Goal: Information Seeking & Learning: Learn about a topic

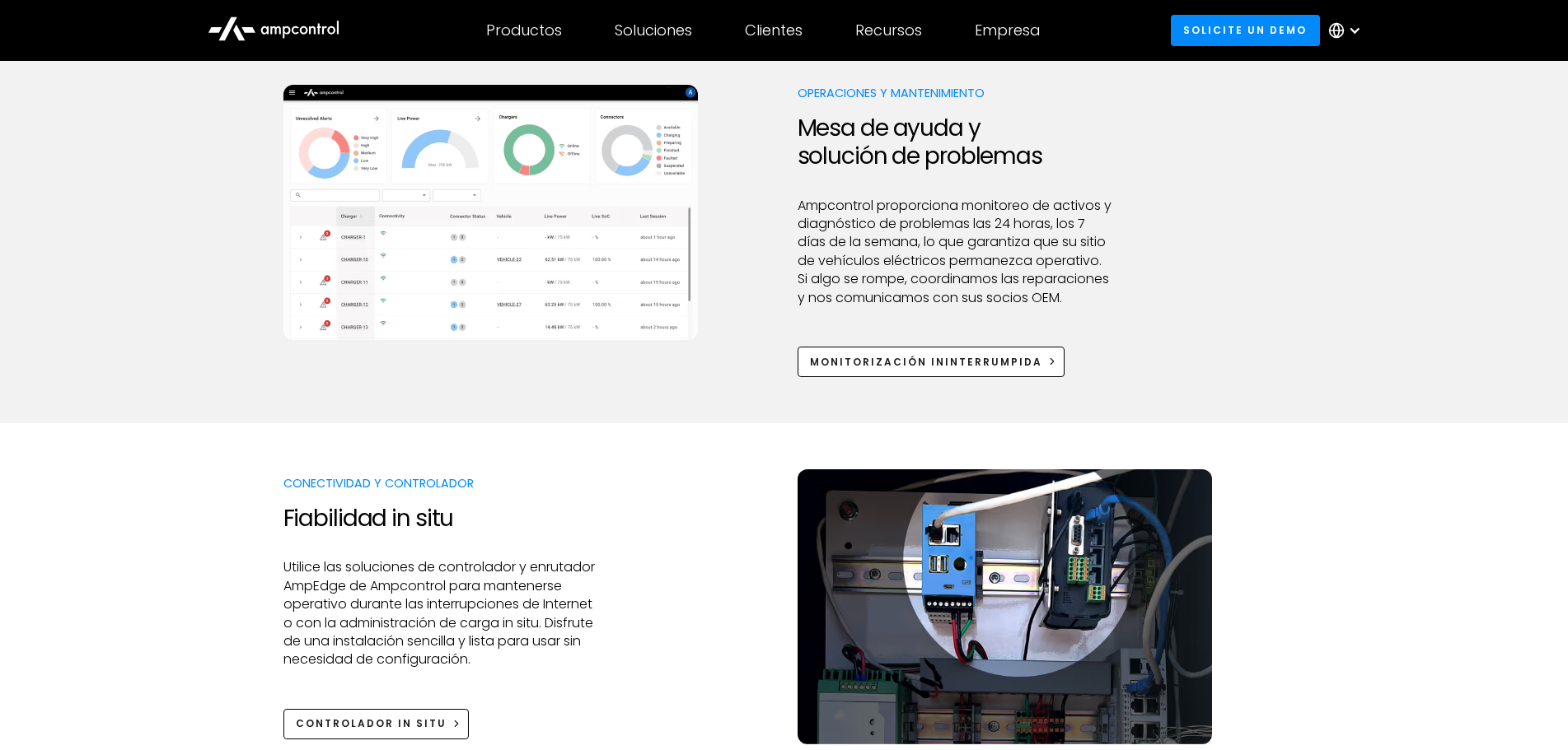
scroll to position [1812, 0]
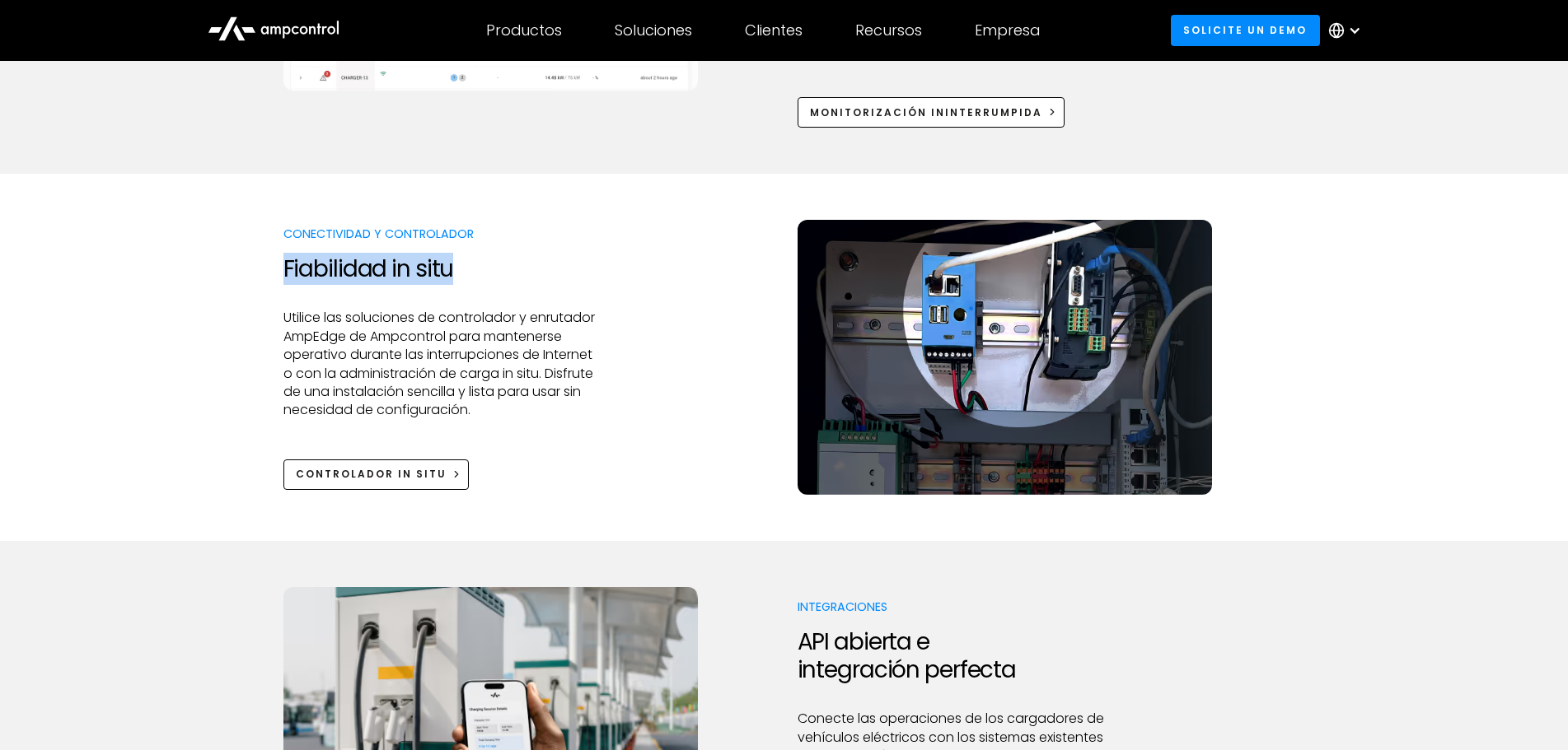
drag, startPoint x: 277, startPoint y: 271, endPoint x: 473, endPoint y: 270, distance: 196.0
click at [473, 270] on div "Conectividad y controlador Fiabilidad in situ Utilice las soluciones de control…" at bounding box center [784, 357] width 1568 height 275
click at [454, 317] on p "Utilice las soluciones de controlador y enrutador AmpEdge de Ampcontrol para ma…" at bounding box center [441, 364] width 317 height 111
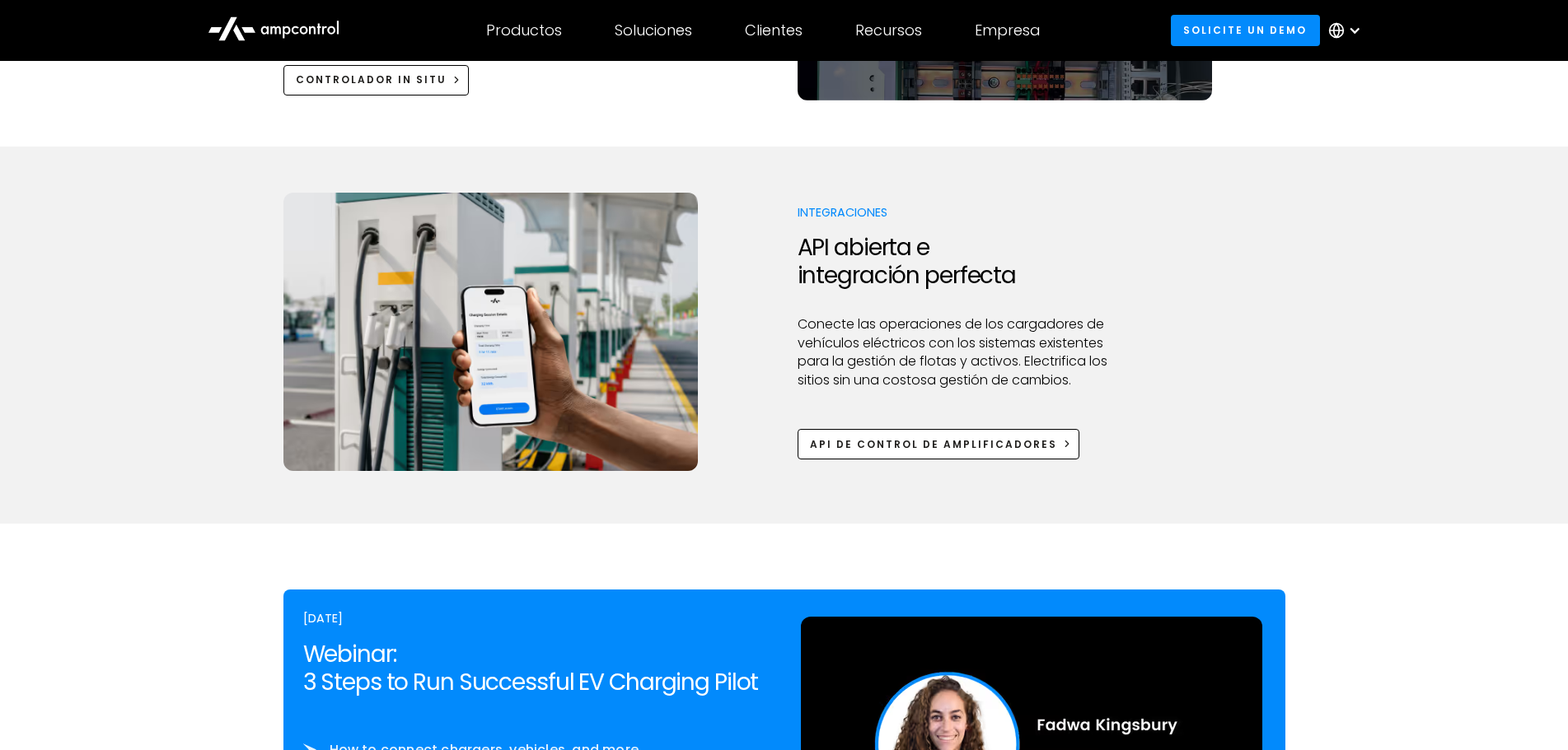
scroll to position [2388, 0]
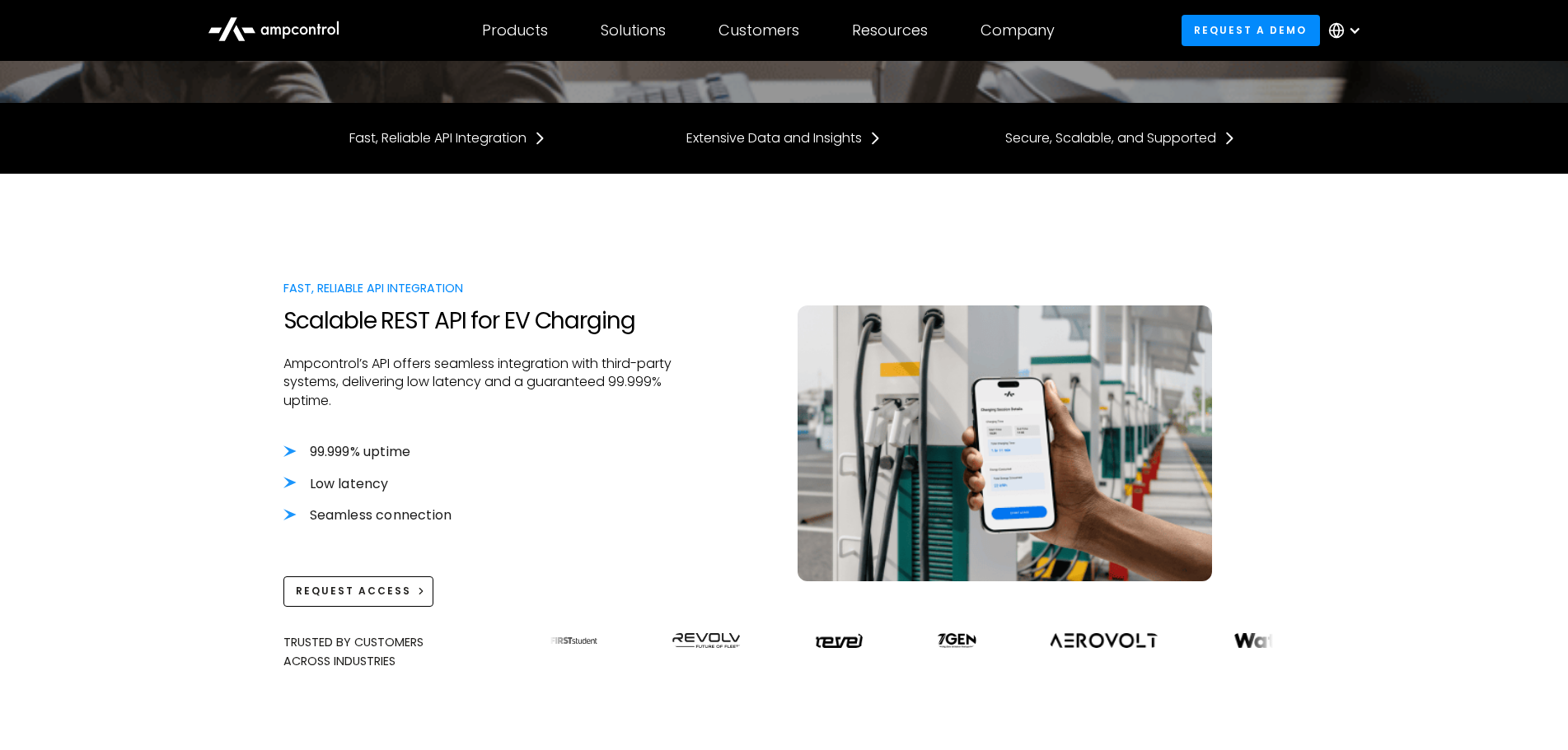
scroll to position [247, 0]
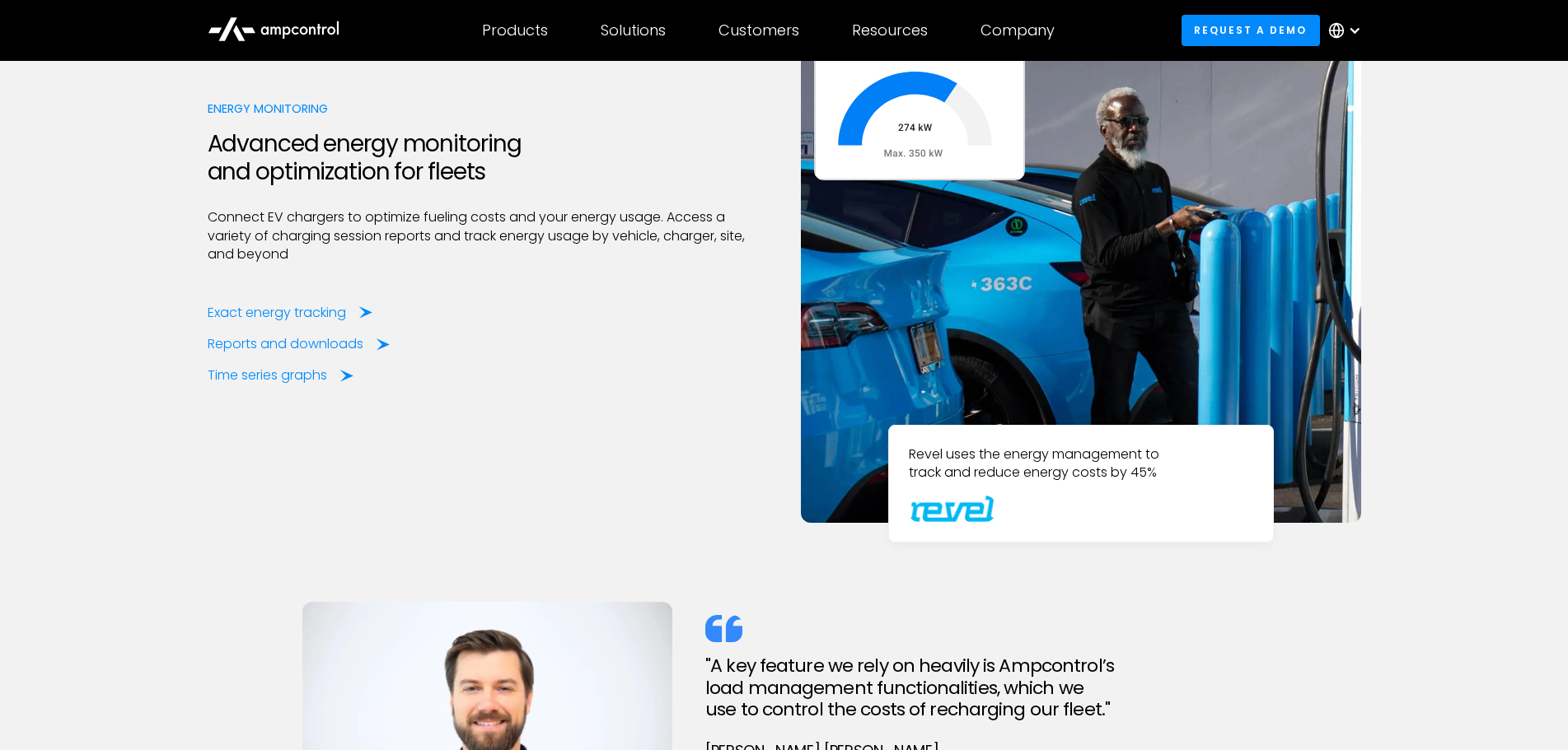
scroll to position [4365, 0]
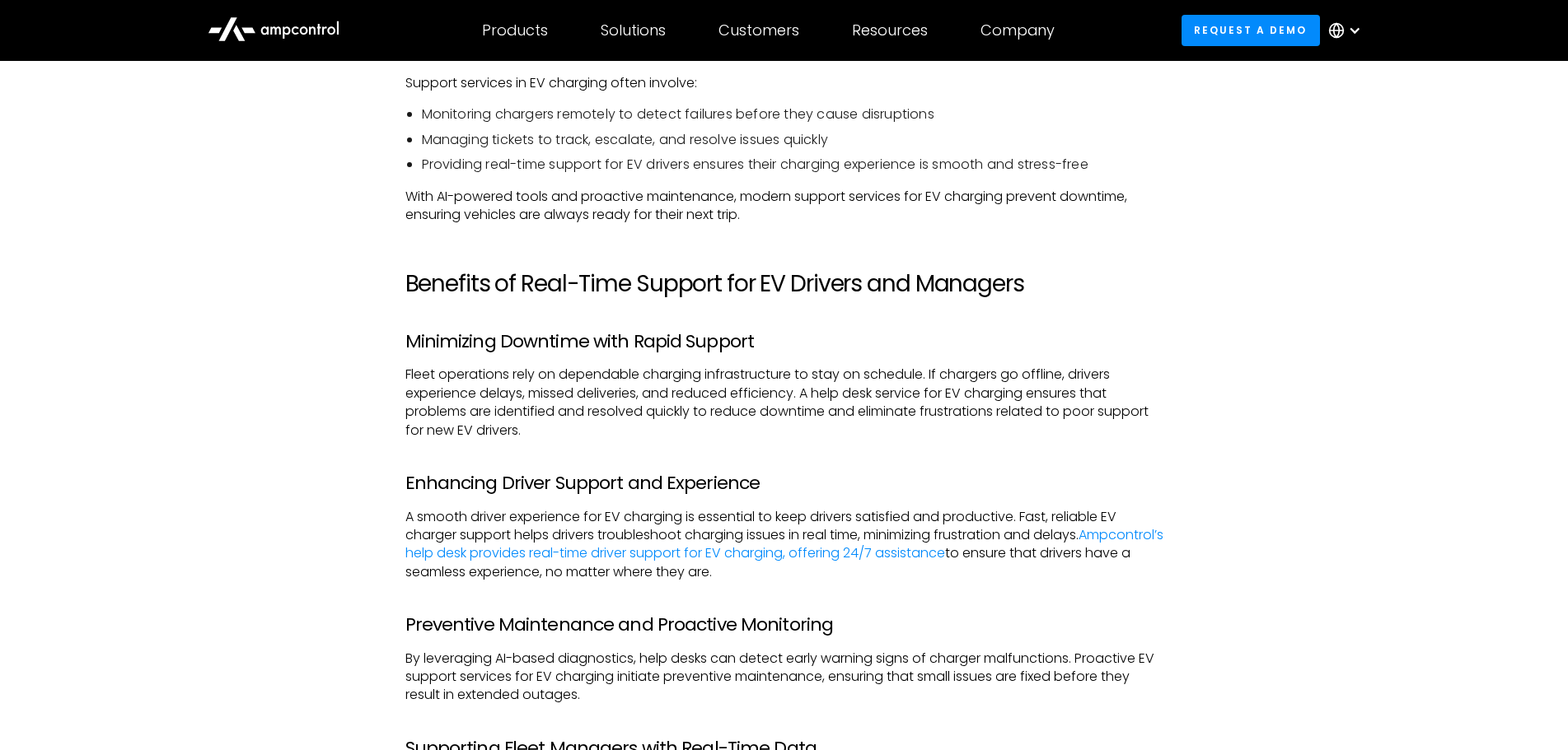
scroll to position [1400, 0]
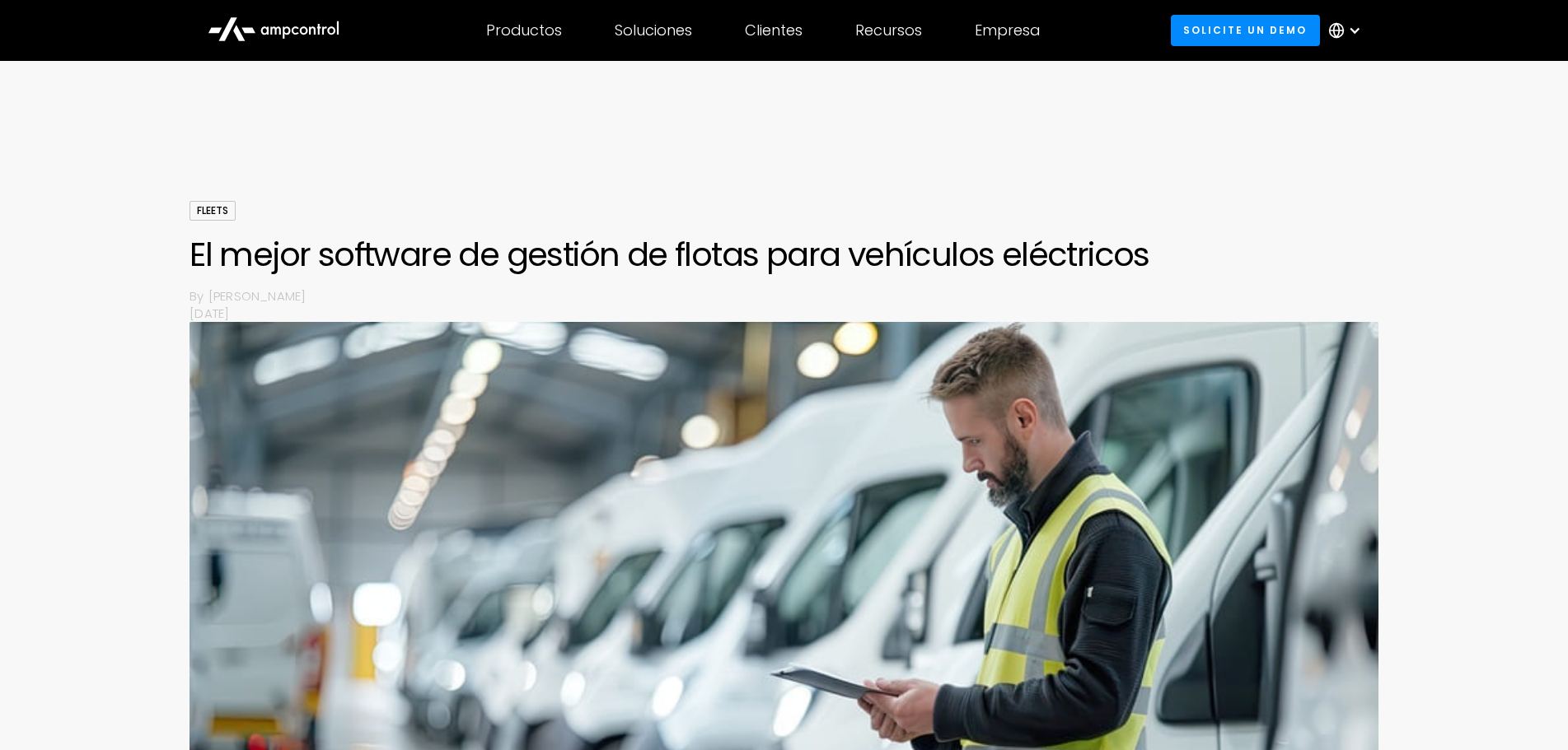
scroll to position [5188, 0]
